Goal: Information Seeking & Learning: Find specific fact

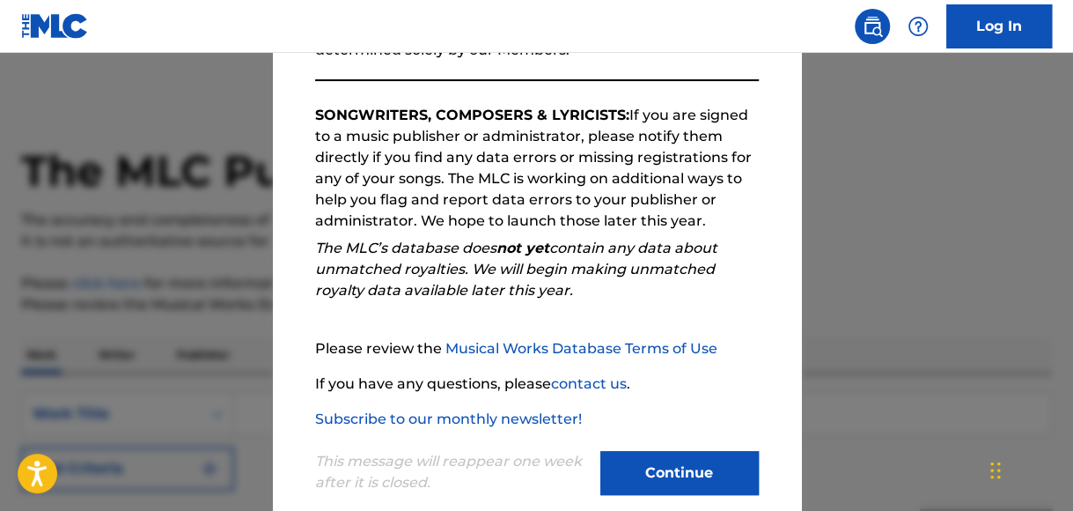
scroll to position [294, 0]
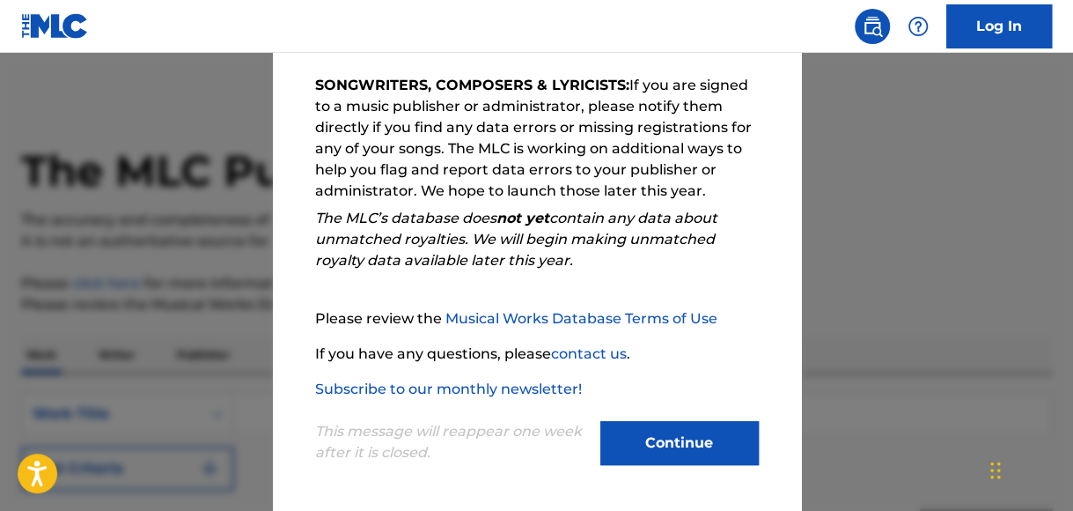
click at [666, 451] on button "Continue" at bounding box center [679, 443] width 158 height 44
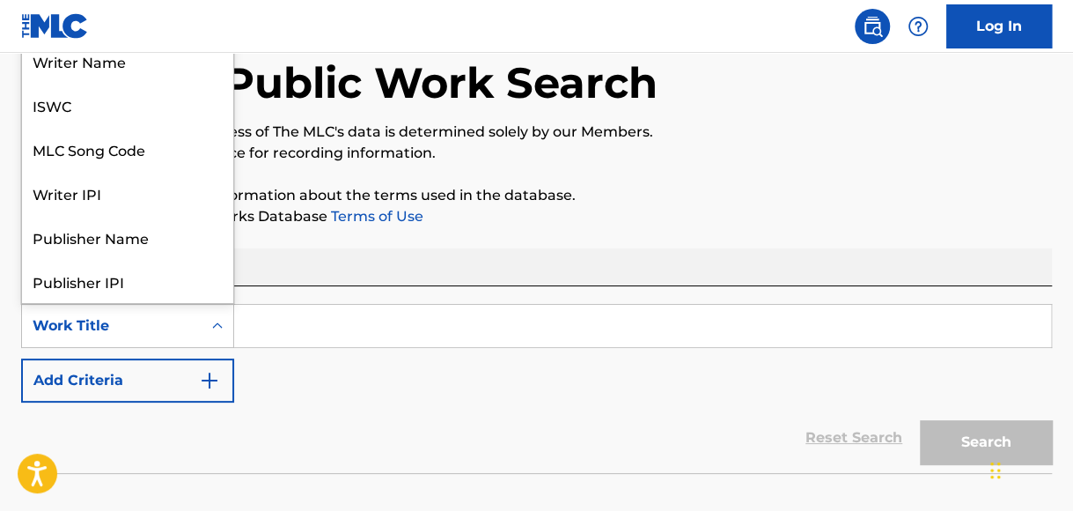
scroll to position [88, 0]
click at [207, 327] on div "Search Form" at bounding box center [218, 326] width 32 height 32
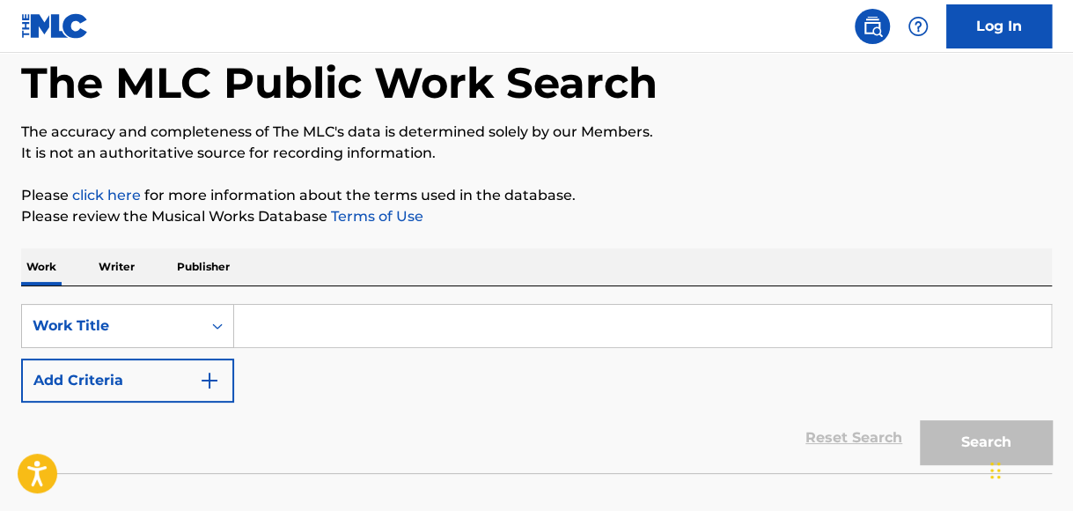
click at [362, 389] on div "SearchWithCriteria2a195597-132e-4f3b-81ef-9325891b67d7 Work Title Add Criteria" at bounding box center [536, 353] width 1031 height 99
click at [349, 325] on input "Search Form" at bounding box center [642, 326] width 817 height 42
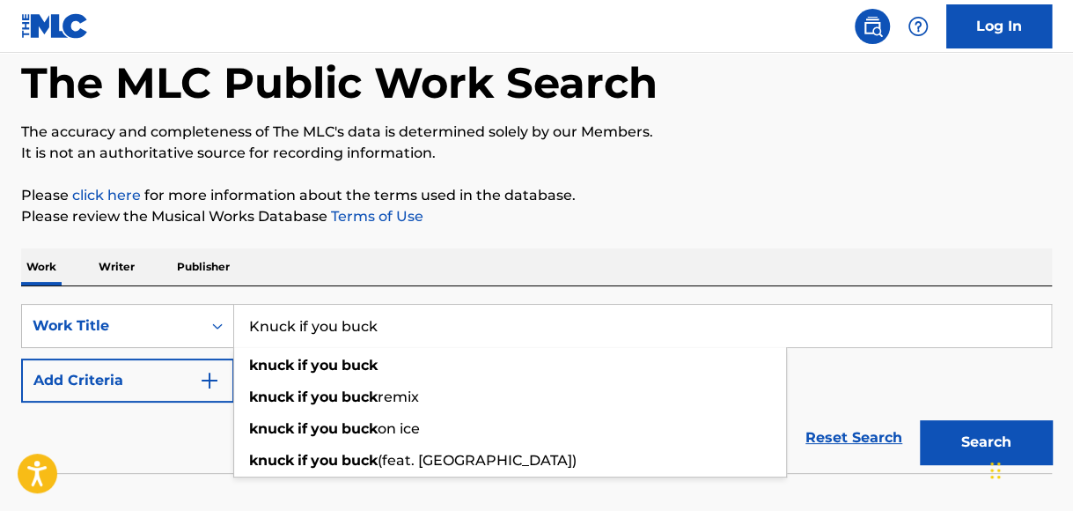
type input "Knuck if you buck"
click at [920, 420] on button "Search" at bounding box center [986, 442] width 132 height 44
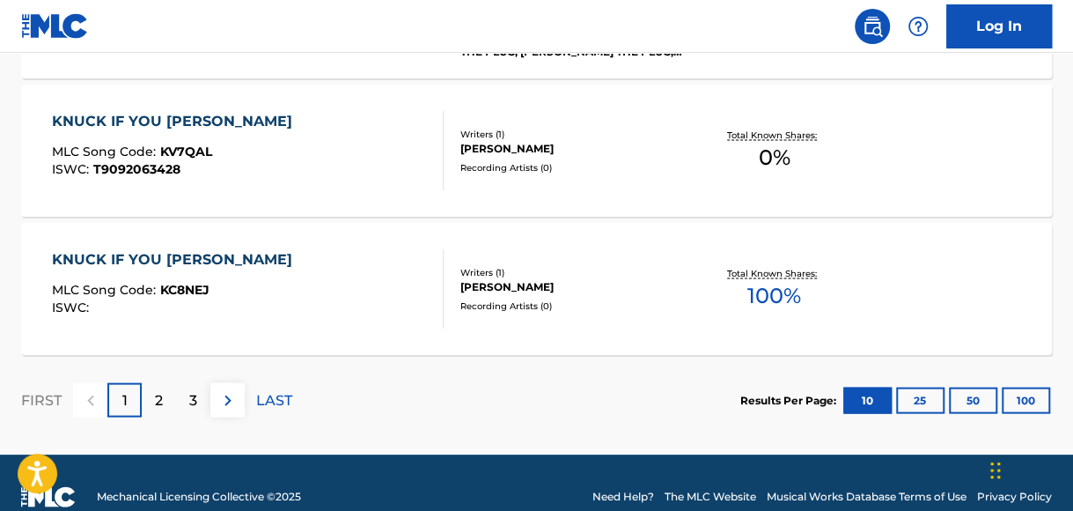
scroll to position [1643, 0]
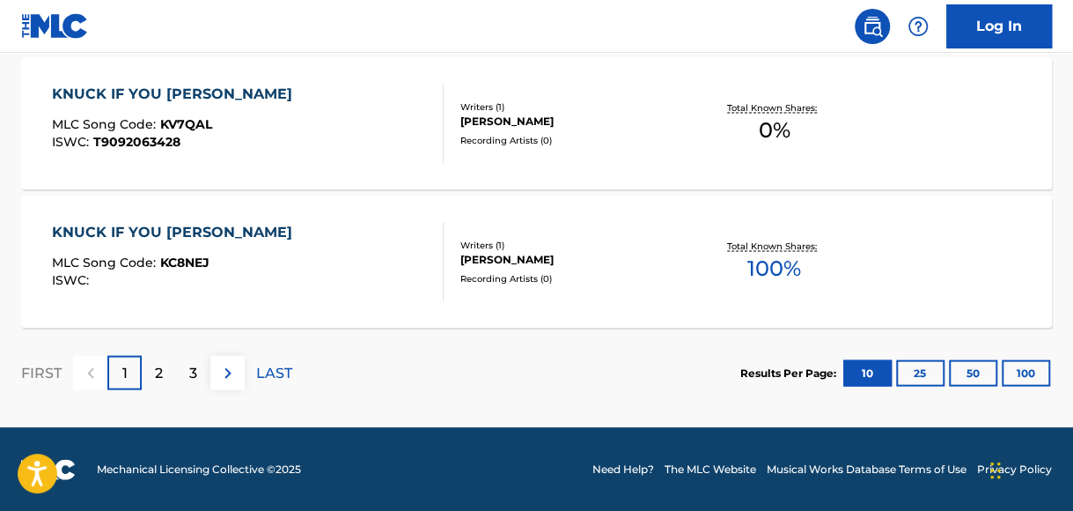
click at [165, 372] on div "2" at bounding box center [159, 373] width 34 height 34
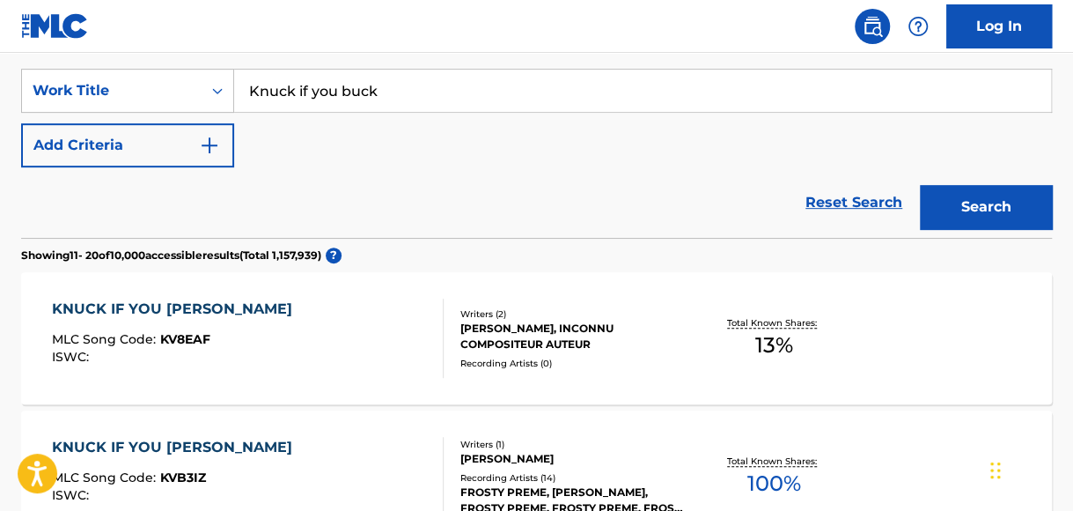
scroll to position [411, 0]
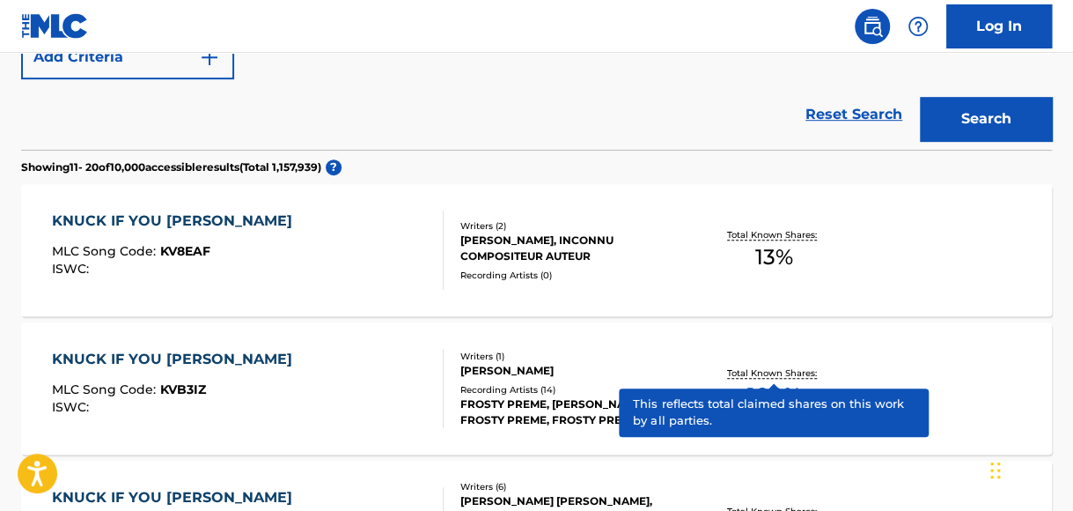
click at [764, 370] on p "Total Known Shares:" at bounding box center [774, 372] width 94 height 13
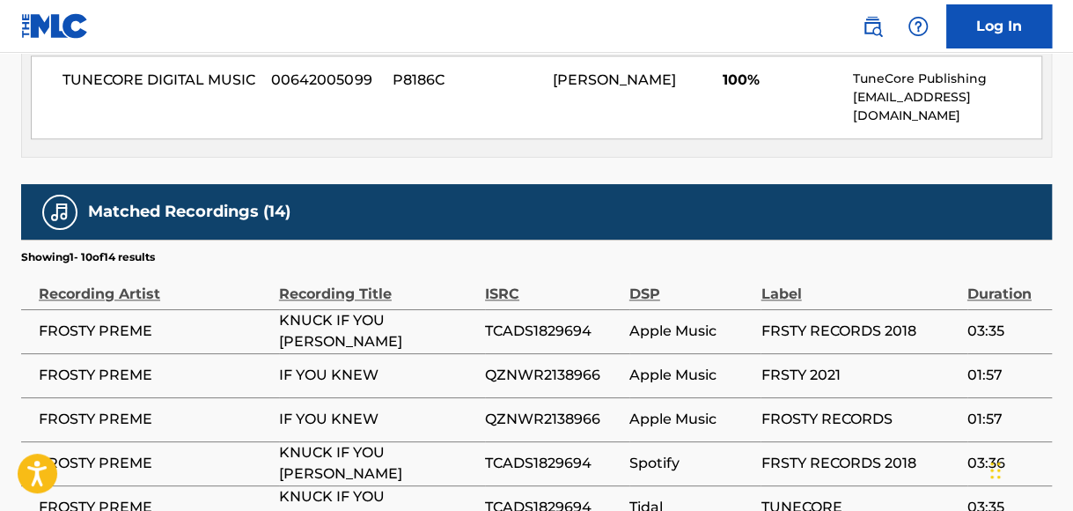
scroll to position [919, 0]
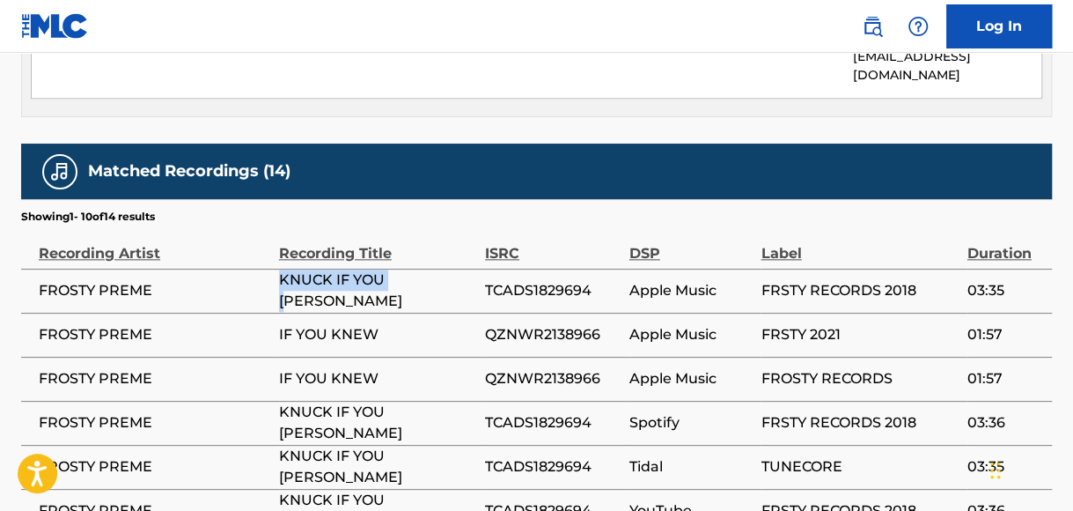
drag, startPoint x: 261, startPoint y: 259, endPoint x: 400, endPoint y: 268, distance: 138.5
click at [400, 268] on tr "FROSTY PREME KNUCK IF YOU BUCK TCADS1829694 Apple Music FRSTY RECORDS 2018 03:35" at bounding box center [536, 290] width 1031 height 44
